Goal: Information Seeking & Learning: Learn about a topic

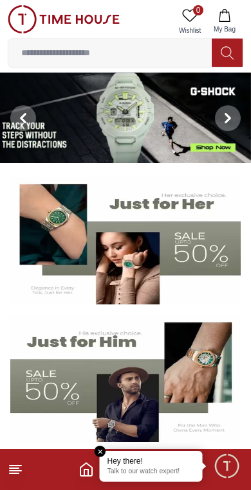
click at [115, 116] on img at bounding box center [125, 118] width 251 height 91
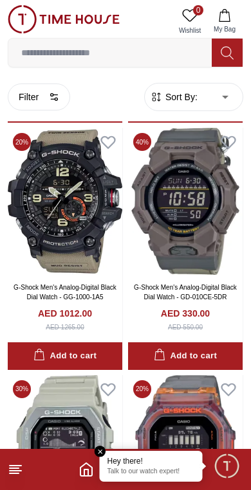
scroll to position [1829, 0]
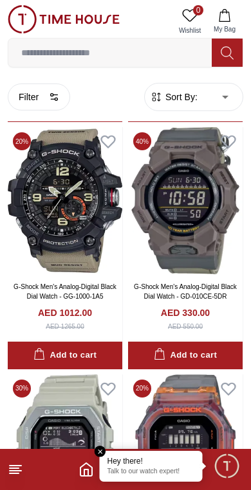
click at [227, 258] on img at bounding box center [185, 200] width 114 height 147
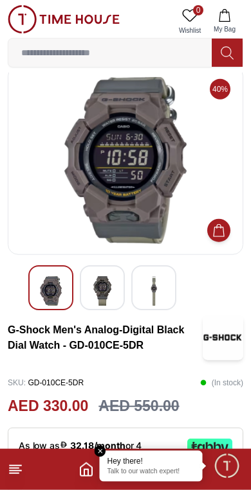
scroll to position [17, 0]
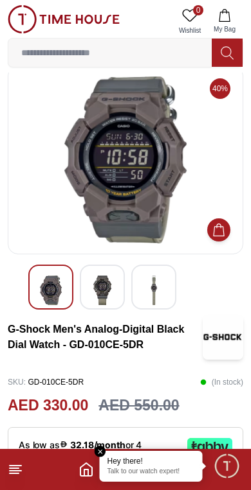
click at [97, 289] on img at bounding box center [102, 291] width 23 height 30
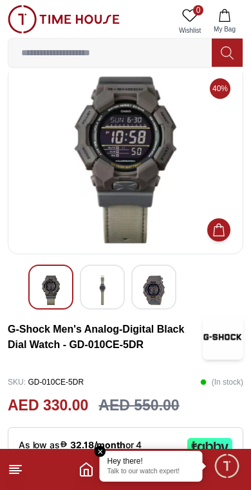
click at [159, 280] on img at bounding box center [153, 291] width 23 height 30
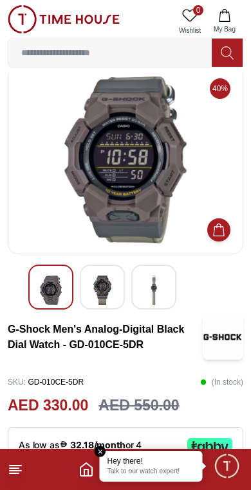
click at [94, 296] on img at bounding box center [102, 291] width 23 height 30
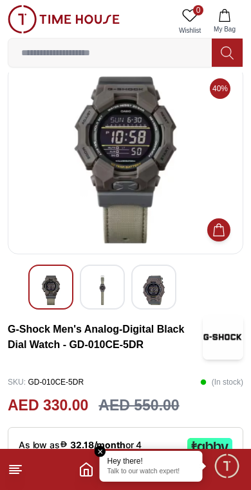
click at [42, 289] on img at bounding box center [50, 291] width 23 height 30
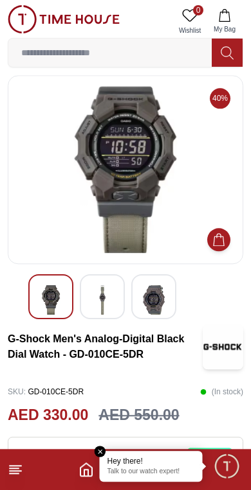
scroll to position [0, 0]
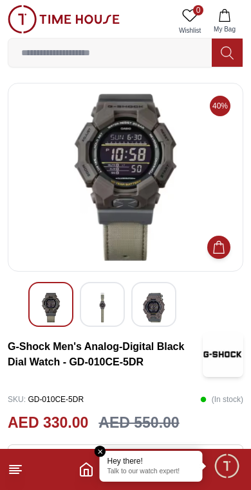
click at [79, 463] on icon "Home" at bounding box center [85, 469] width 15 height 15
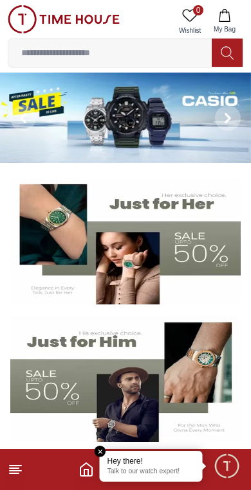
click at [107, 119] on img at bounding box center [125, 118] width 251 height 91
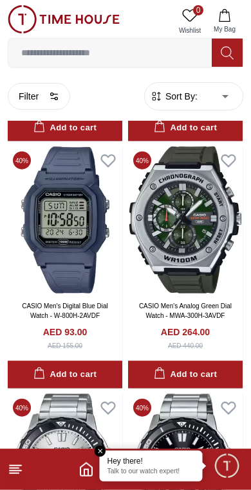
scroll to position [350, 0]
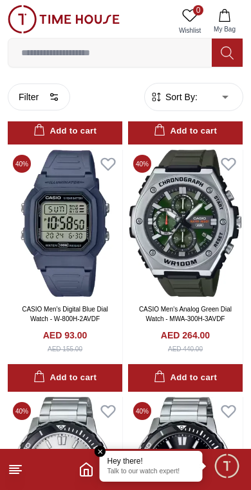
click at [91, 464] on icon "Home" at bounding box center [85, 469] width 15 height 15
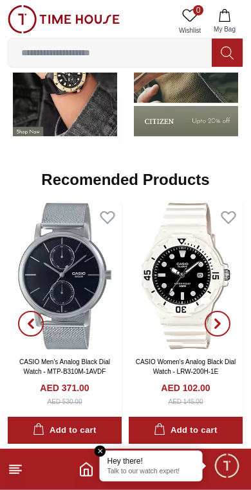
scroll to position [1304, 0]
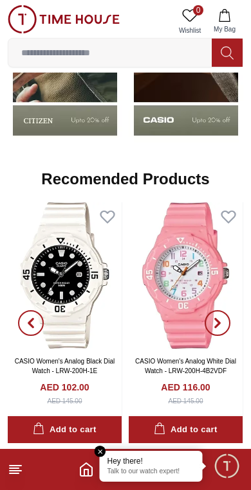
click at [91, 320] on img at bounding box center [65, 275] width 114 height 147
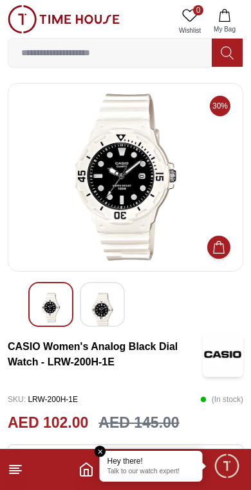
click at [88, 473] on polyline "Home" at bounding box center [86, 473] width 4 height 6
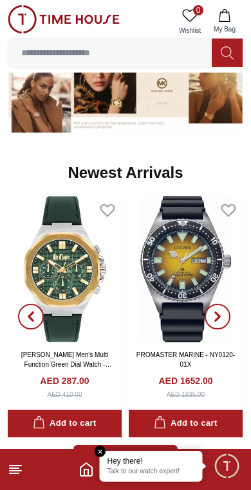
scroll to position [746, 0]
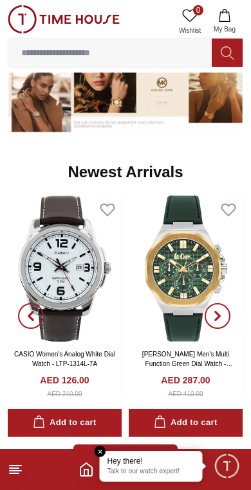
click at [92, 469] on icon "Home" at bounding box center [86, 469] width 12 height 13
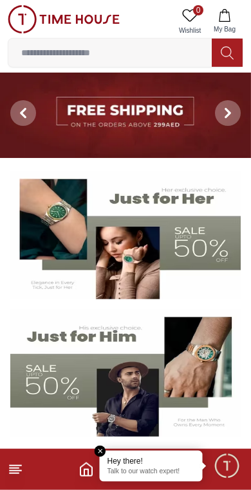
scroll to position [0, 0]
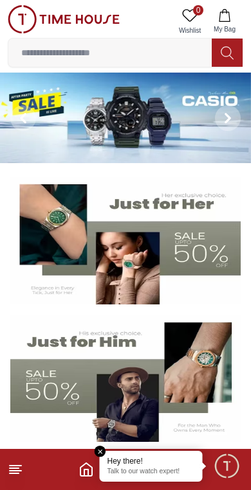
click at [228, 118] on icon at bounding box center [228, 118] width 4 height 8
click at [229, 116] on icon at bounding box center [227, 118] width 10 height 10
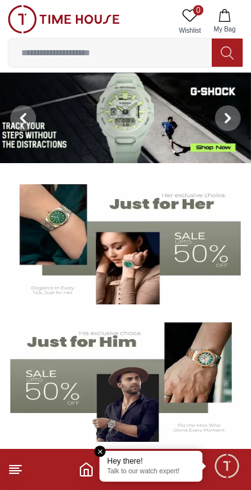
click at [148, 122] on img at bounding box center [125, 118] width 251 height 91
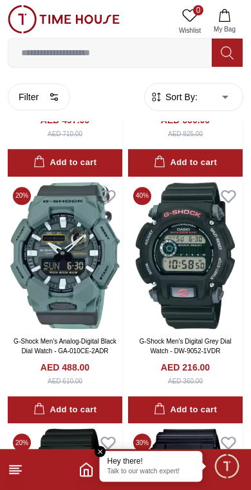
scroll to position [2274, 0]
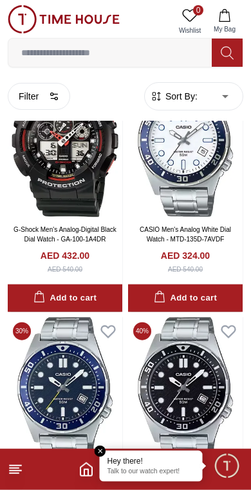
scroll to position [4113, 0]
